Goal: Task Accomplishment & Management: Manage account settings

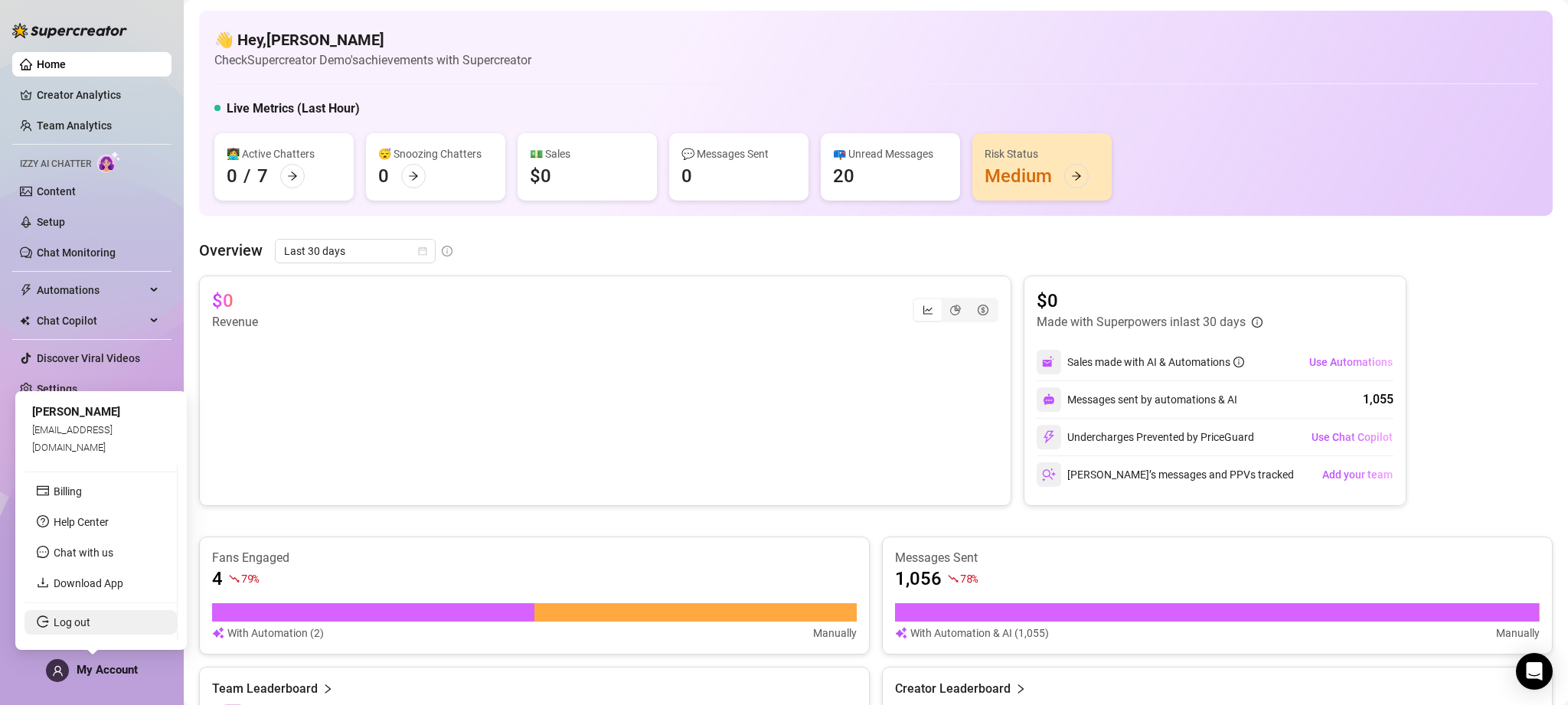
click at [89, 620] on link "Log out" at bounding box center [72, 622] width 36 height 12
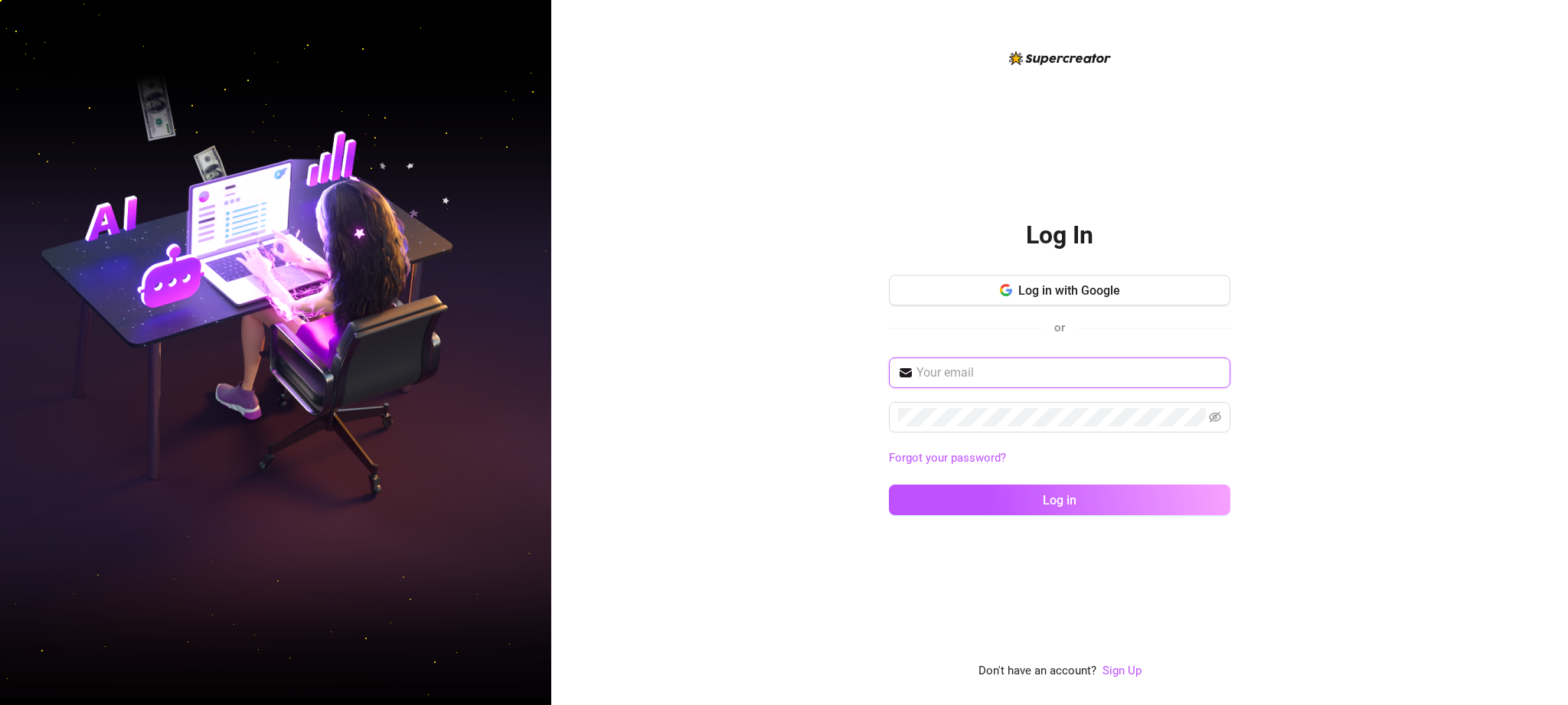
type input "[EMAIL_ADDRESS][DOMAIN_NAME]"
click at [1031, 273] on div "Log In Log in with Google or [EMAIL_ADDRESS][DOMAIN_NAME] Forgot your password?…" at bounding box center [1059, 364] width 342 height 330
click at [1032, 280] on button "Log in with Google" at bounding box center [1059, 290] width 342 height 31
